Goal: Task Accomplishment & Management: Use online tool/utility

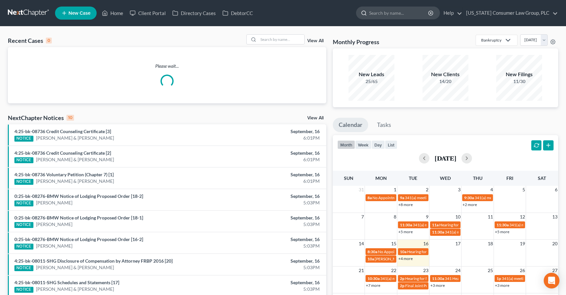
click at [408, 13] on input "search" at bounding box center [399, 13] width 60 height 12
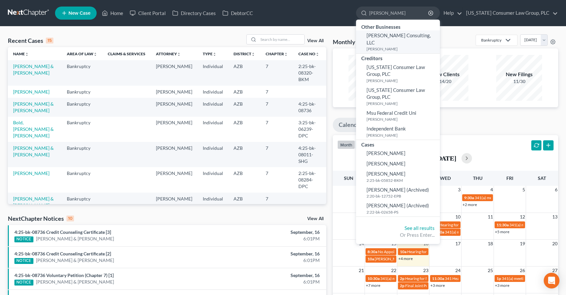
type input "[PERSON_NAME]"
click at [403, 39] on link "[PERSON_NAME] Consulting, LLC [PERSON_NAME]" at bounding box center [398, 41] width 84 height 23
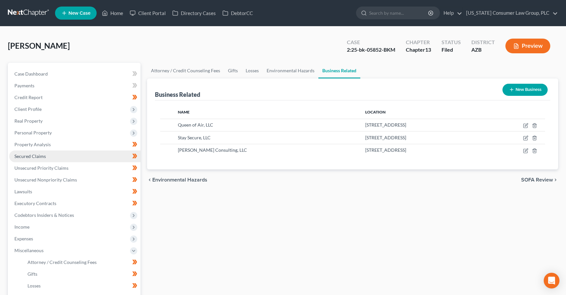
click at [26, 154] on span "Secured Claims" at bounding box center [29, 157] width 31 height 6
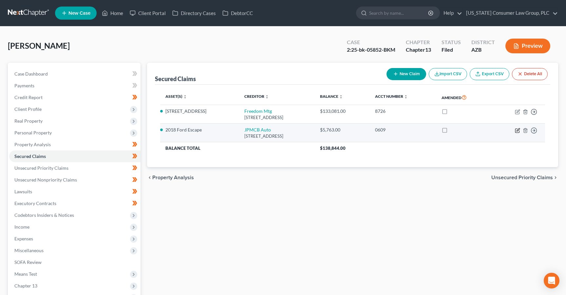
click at [519, 133] on icon "button" at bounding box center [517, 130] width 5 height 5
select select "45"
select select "0"
select select "4"
select select "0"
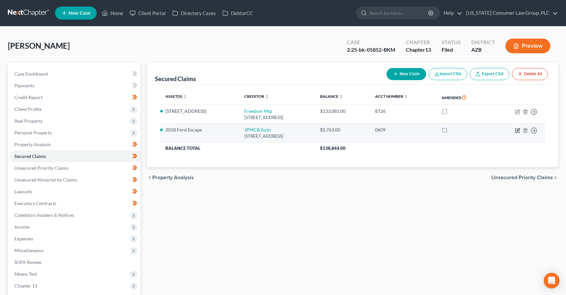
select select "0"
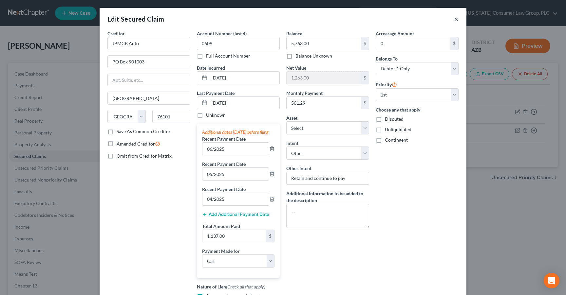
click at [455, 19] on button "×" at bounding box center [456, 19] width 5 height 8
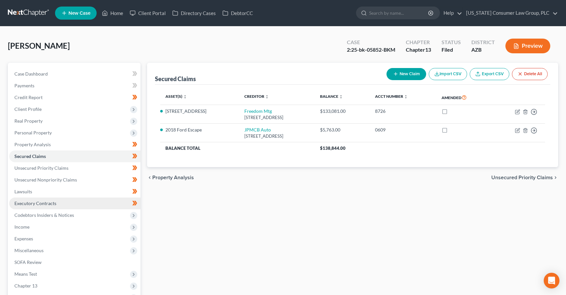
scroll to position [76, 0]
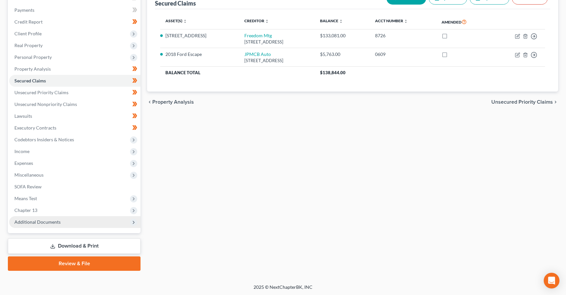
click at [31, 221] on span "Additional Documents" at bounding box center [37, 222] width 46 height 6
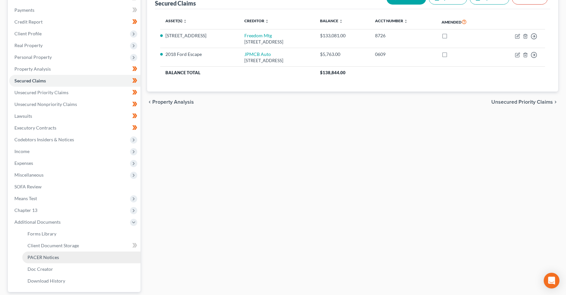
click at [31, 256] on span "PACER Notices" at bounding box center [42, 258] width 31 height 6
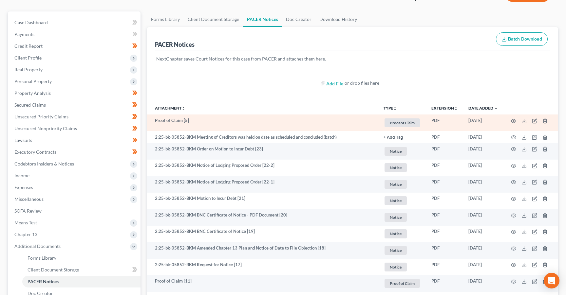
scroll to position [53, 0]
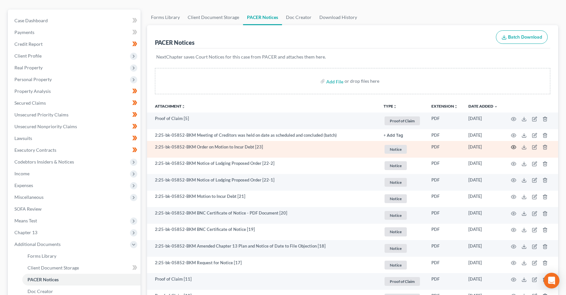
click at [514, 146] on icon "button" at bounding box center [513, 147] width 5 height 5
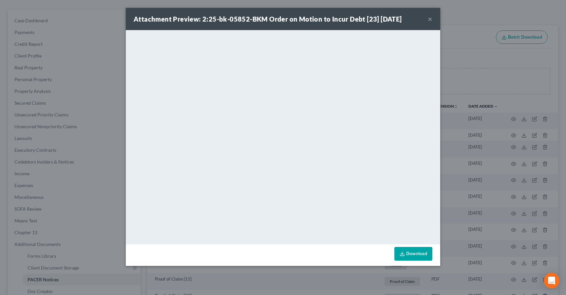
click at [428, 19] on button "×" at bounding box center [430, 19] width 5 height 8
